Goal: Task Accomplishment & Management: Complete application form

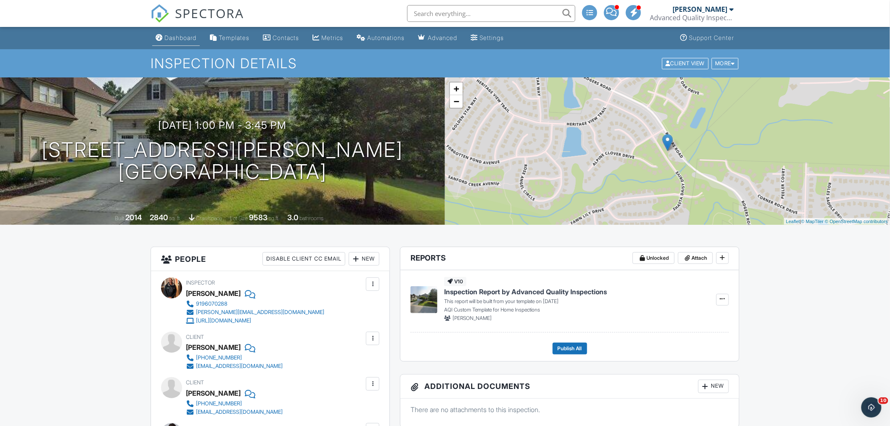
click at [186, 39] on div "Dashboard" at bounding box center [181, 37] width 32 height 7
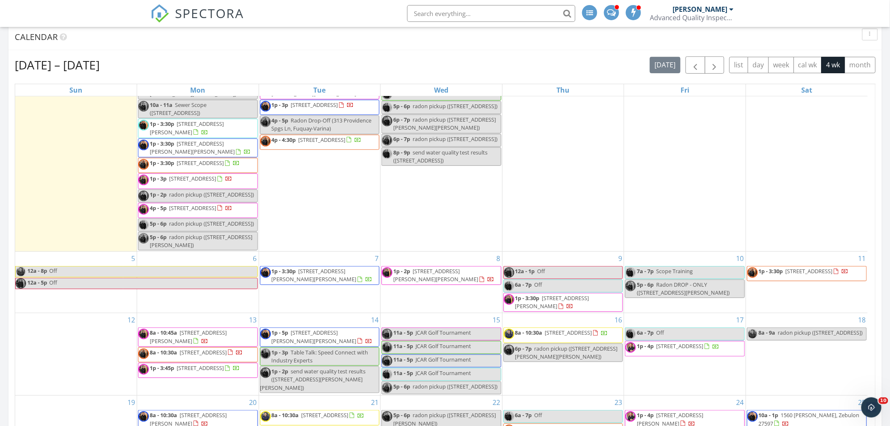
scroll to position [187, 0]
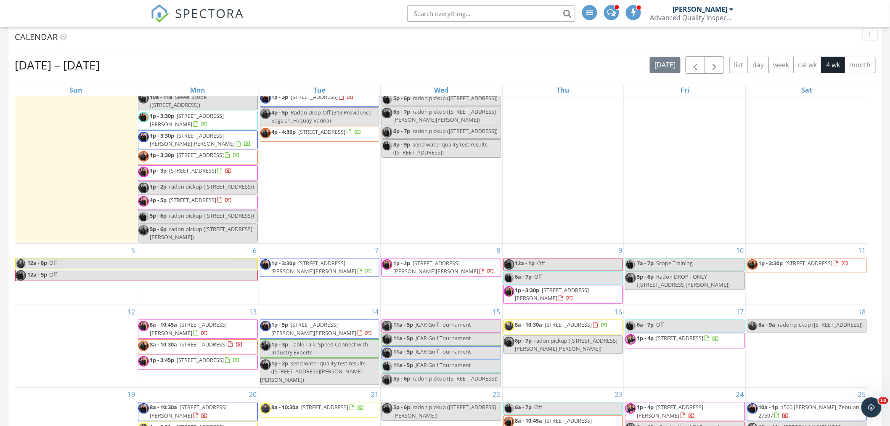
click at [306, 305] on div "7 1p - 3:30p 286 Whitley Rdg Dr, Clayton 27527" at bounding box center [320, 274] width 122 height 61
click at [88, 387] on div "12" at bounding box center [76, 346] width 122 height 82
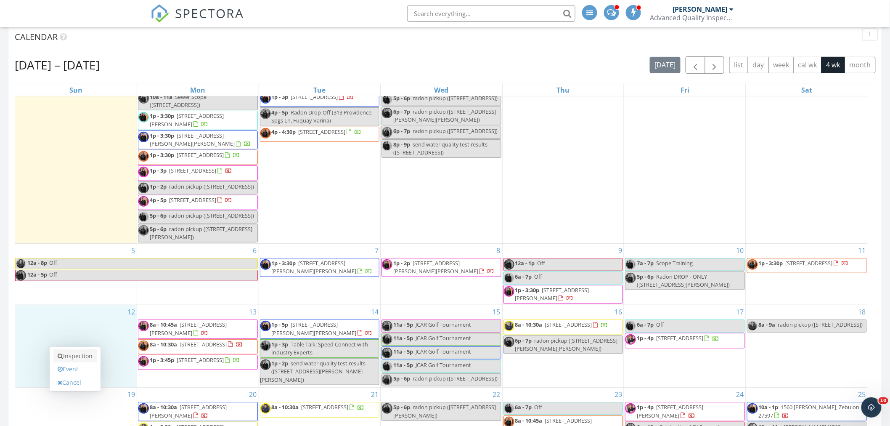
click at [86, 356] on link "Inspection" at bounding box center [74, 355] width 43 height 13
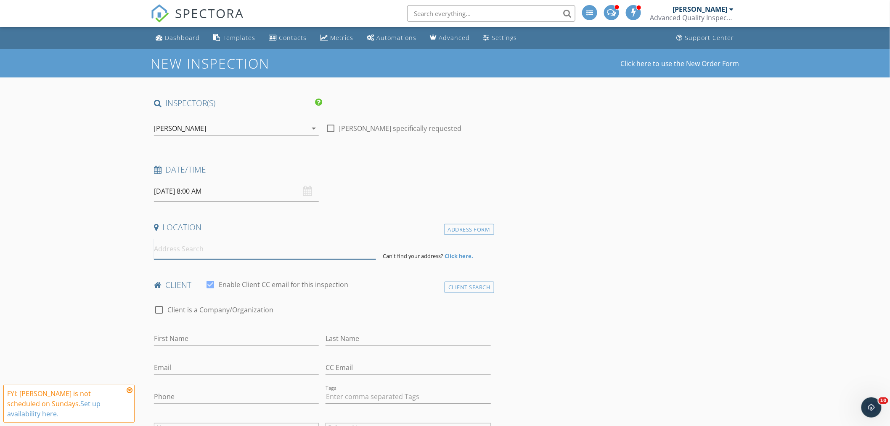
click at [195, 248] on input at bounding box center [265, 249] width 222 height 21
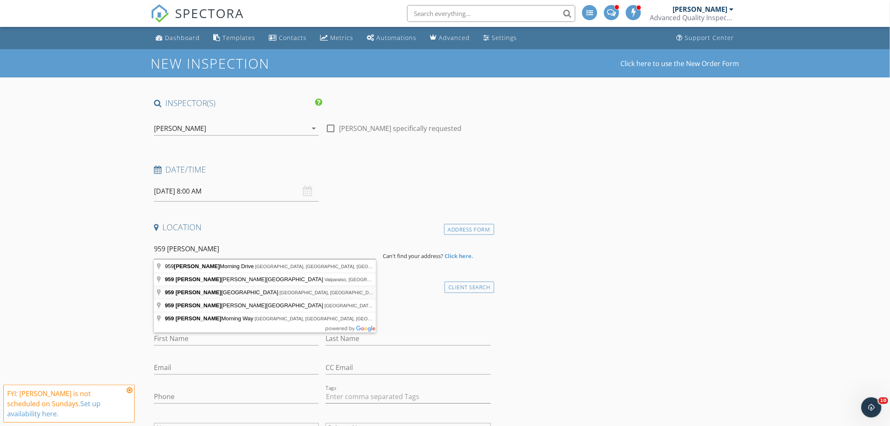
type input "959 Misty Creek Drive, Aberdeen, NC, USA"
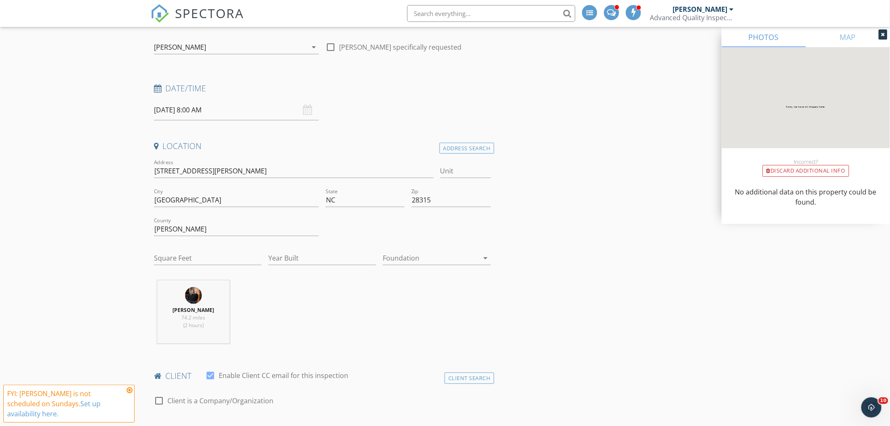
scroll to position [93, 0]
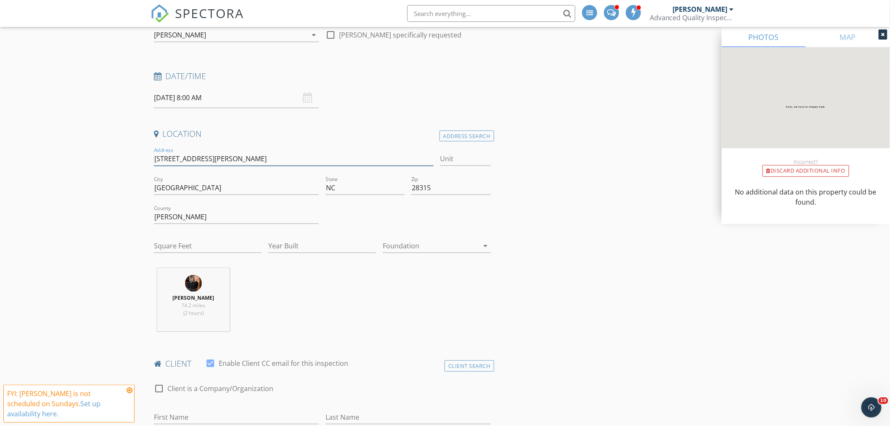
drag, startPoint x: 237, startPoint y: 157, endPoint x: 138, endPoint y: 159, distance: 99.3
click at [220, 247] on input "Square Feet" at bounding box center [208, 246] width 108 height 14
type input "2800"
type input "2025"
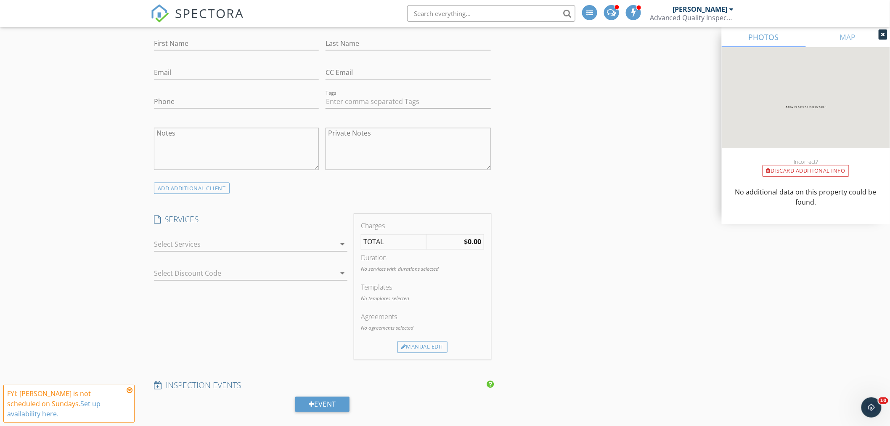
scroll to position [468, 0]
click at [218, 247] on div at bounding box center [245, 243] width 182 height 13
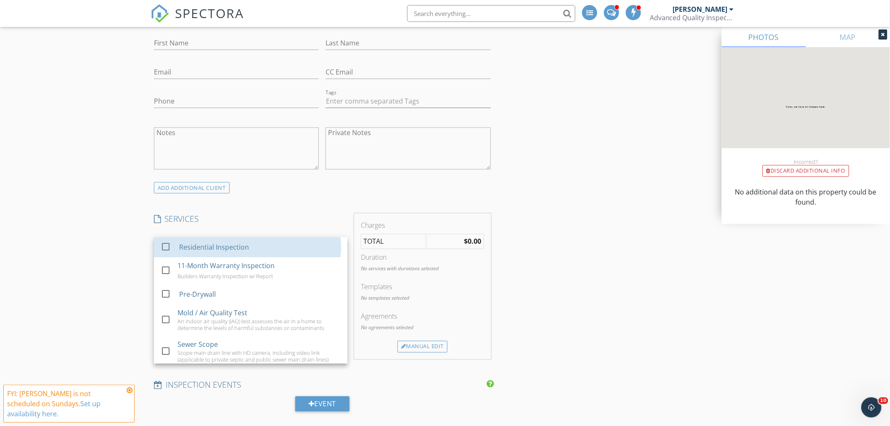
drag, startPoint x: 216, startPoint y: 245, endPoint x: 114, endPoint y: 238, distance: 102.9
click at [209, 244] on div "Residential Inspection" at bounding box center [214, 247] width 70 height 10
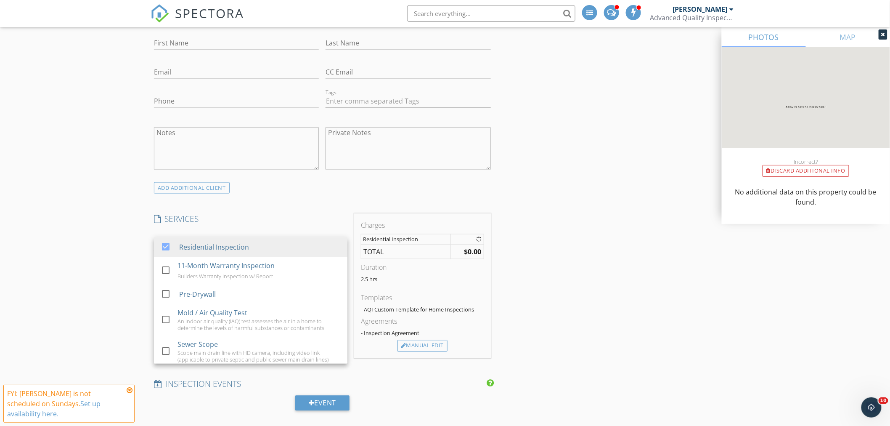
click at [114, 238] on div "New Inspection Click here to use the New Order Form INSPECTOR(S) check_box Rand…" at bounding box center [445, 396] width 890 height 1629
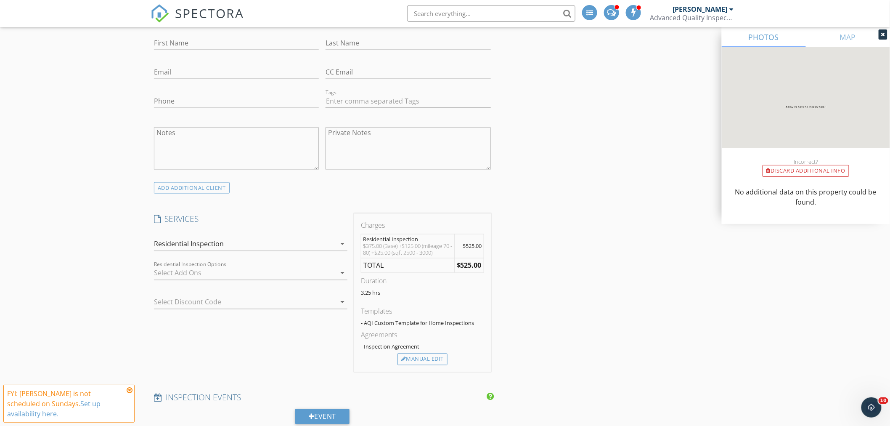
scroll to position [0, 0]
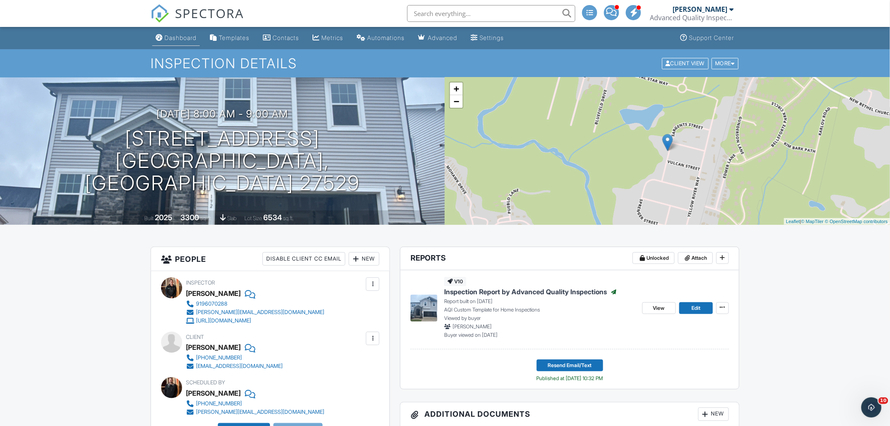
click at [181, 35] on div "Dashboard" at bounding box center [181, 37] width 32 height 7
